Goal: Communication & Community: Participate in discussion

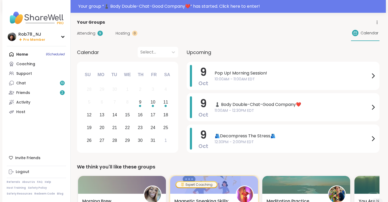
click at [134, 25] on div "Your Groups" at bounding box center [228, 22] width 303 height 6
click at [126, 34] on span "Hosting" at bounding box center [123, 34] width 14 height 6
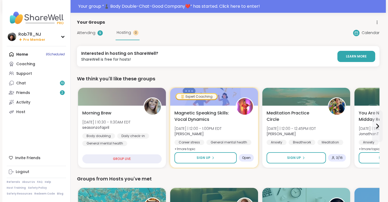
click at [153, 25] on div "Your Groups" at bounding box center [228, 22] width 303 height 6
click at [38, 11] on img at bounding box center [36, 18] width 59 height 19
click at [37, 111] on link "Host" at bounding box center [36, 112] width 59 height 10
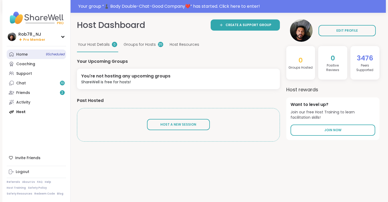
click at [34, 57] on link "Home 9 Scheduled" at bounding box center [36, 55] width 59 height 10
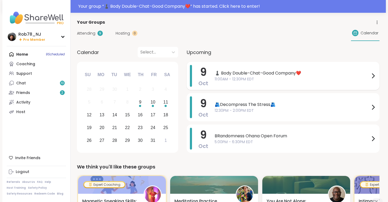
click at [229, 81] on span "11:00AM - 12:30PM EDT" at bounding box center [292, 79] width 155 height 6
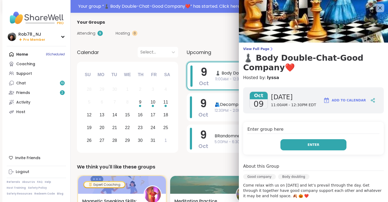
click at [300, 149] on button "Enter" at bounding box center [314, 144] width 66 height 11
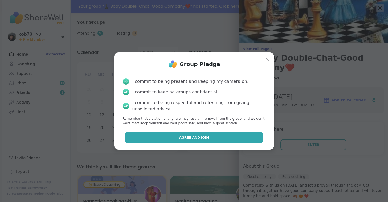
click at [242, 138] on button "Agree and Join" at bounding box center [194, 137] width 139 height 11
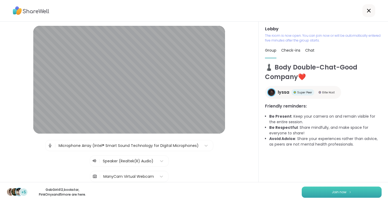
click at [313, 189] on button "Join now" at bounding box center [342, 192] width 80 height 11
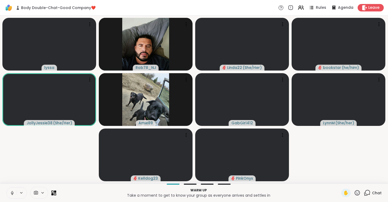
click at [13, 192] on icon at bounding box center [11, 192] width 1 height 2
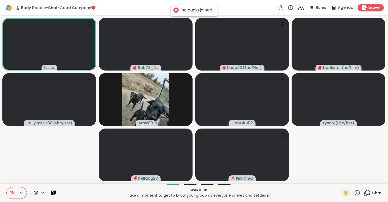
click at [45, 193] on span at bounding box center [44, 193] width 7 height 5
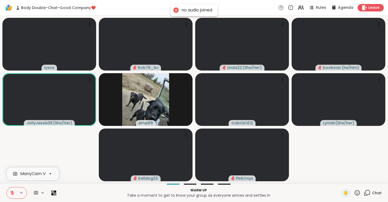
click at [42, 176] on div "ManyCam Virtual Webcam" at bounding box center [48, 174] width 57 height 6
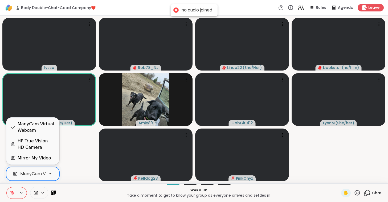
scroll to position [0, 24]
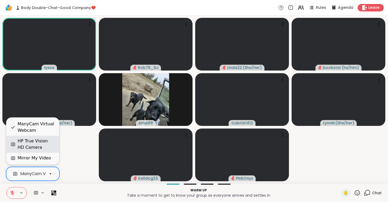
click at [44, 144] on div "HP True Vision HD Camera" at bounding box center [36, 144] width 37 height 13
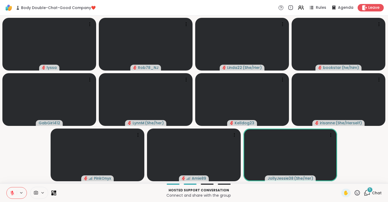
click at [44, 144] on video-player-container "lyssa Rob78_NJ Linda22 ( She/Her ) bookstar ( he/him ) GabGirl412 [PERSON_NAME]…" at bounding box center [194, 100] width 382 height 164
